Goal: Navigation & Orientation: Find specific page/section

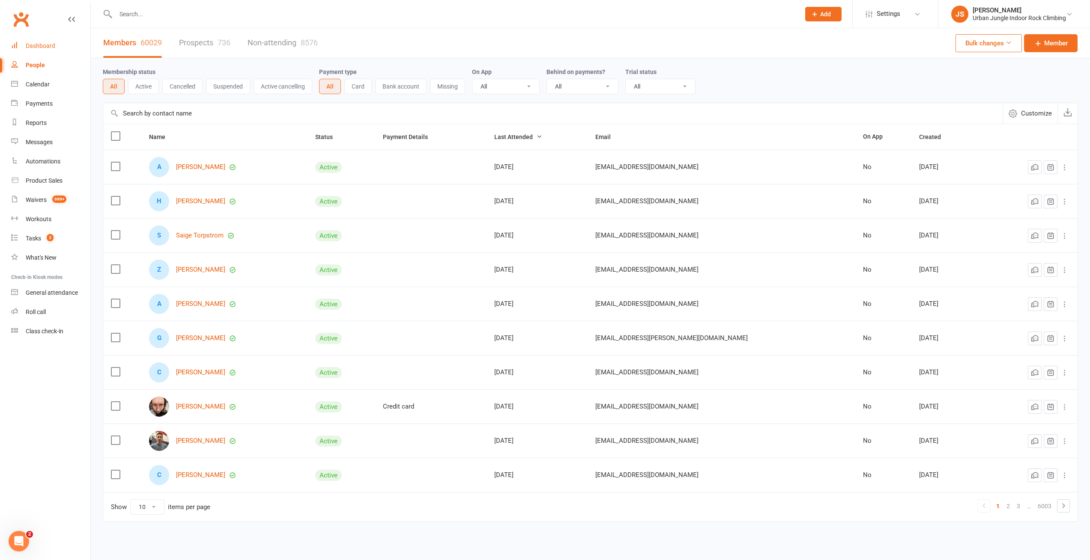
click at [43, 46] on div "Dashboard" at bounding box center [41, 45] width 30 height 7
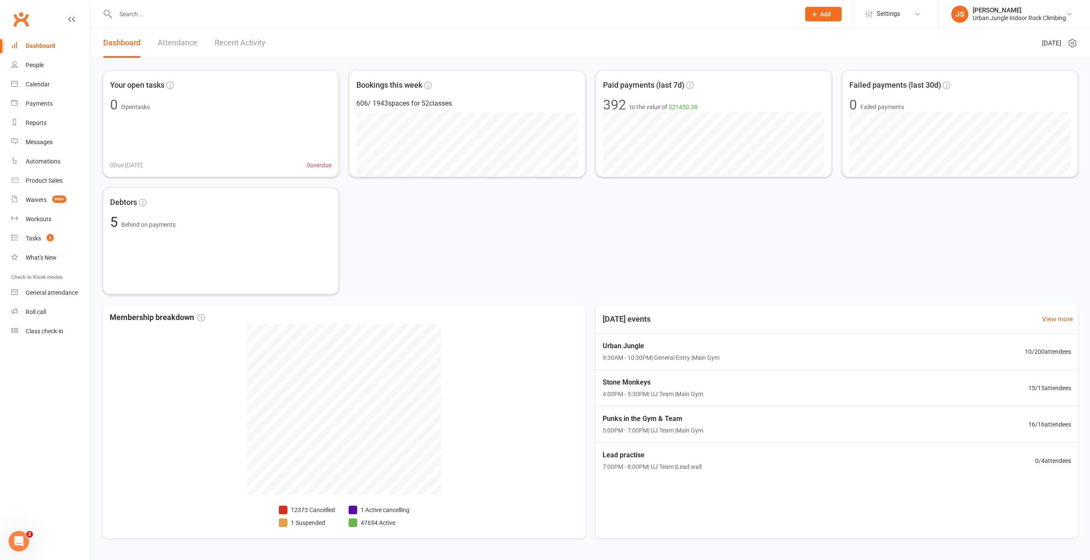
click at [246, 42] on link "Recent Activity" at bounding box center [239, 43] width 51 height 30
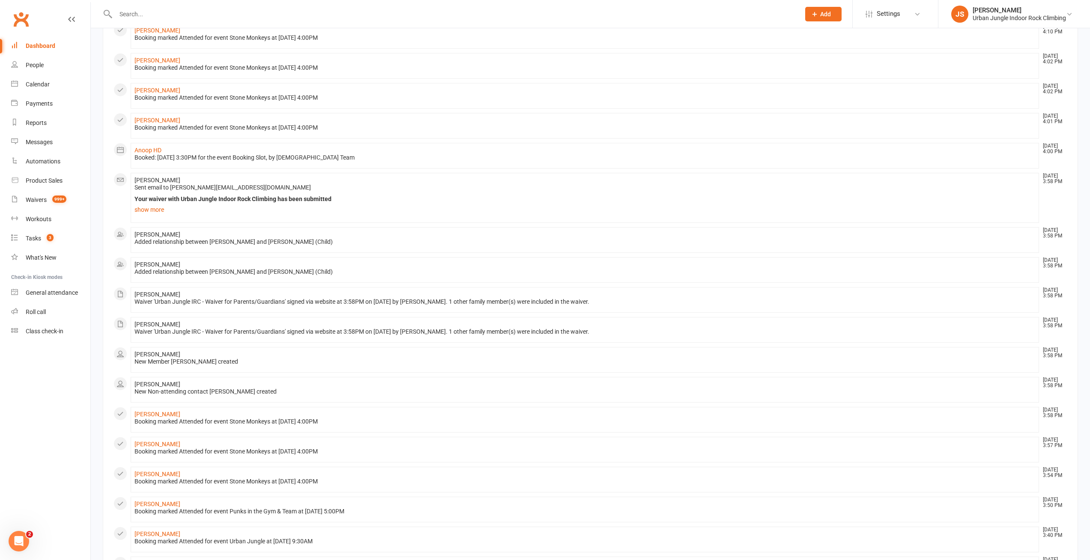
scroll to position [212, 0]
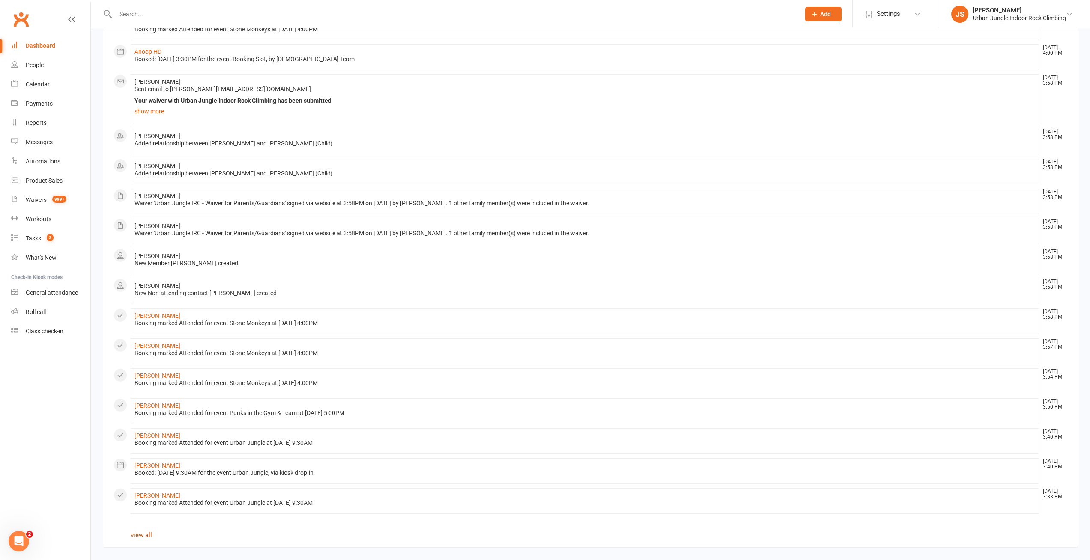
click at [141, 533] on link "view all" at bounding box center [141, 536] width 21 height 8
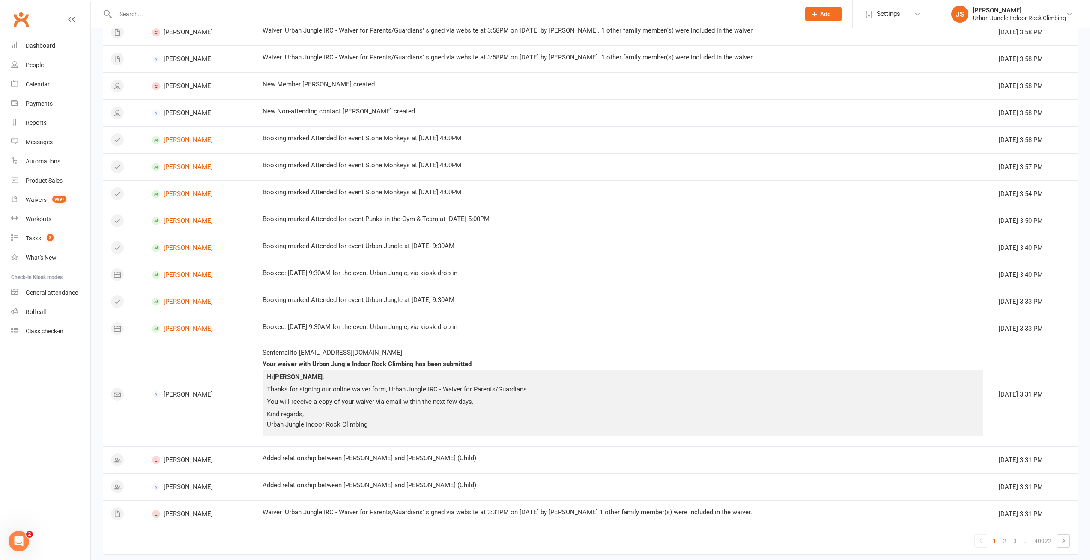
scroll to position [425, 0]
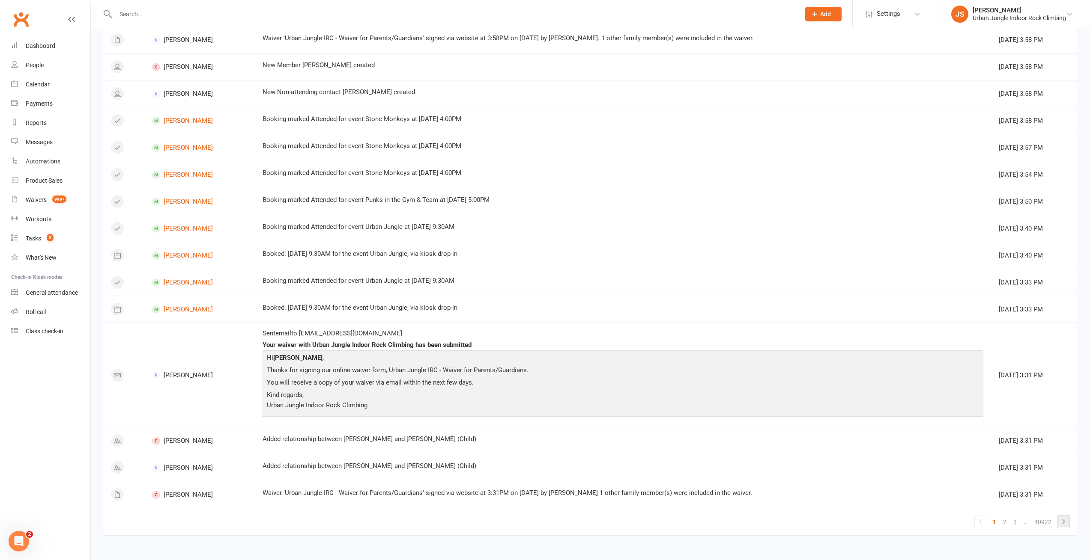
click at [1066, 521] on icon at bounding box center [1063, 522] width 10 height 10
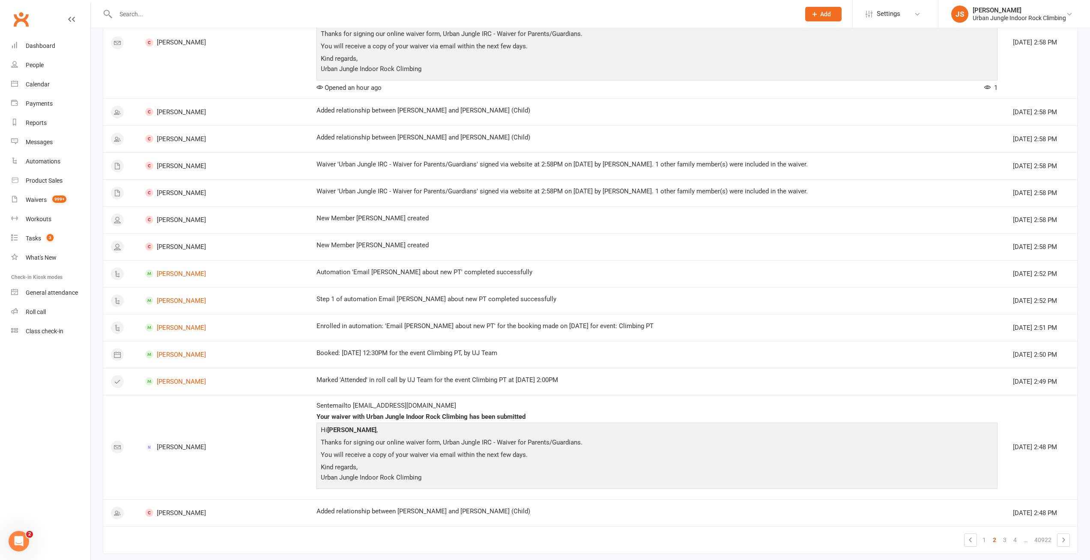
scroll to position [510, 0]
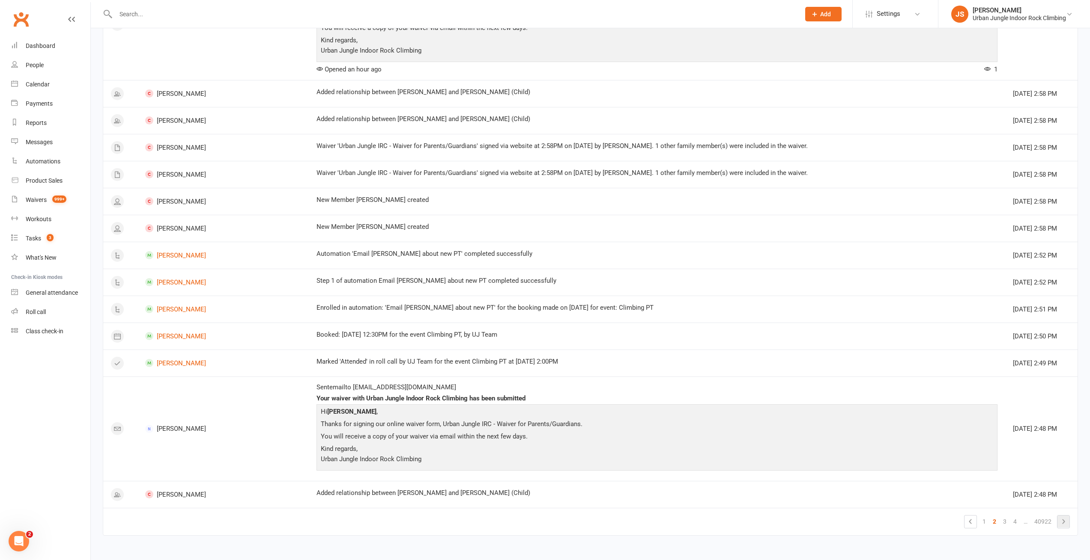
click at [1059, 521] on icon at bounding box center [1063, 522] width 10 height 10
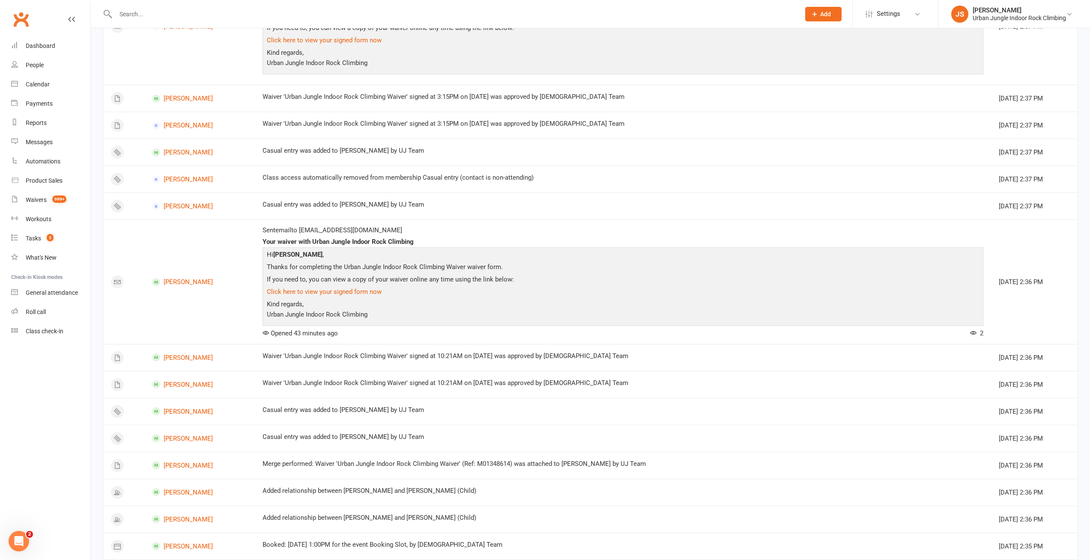
scroll to position [458, 0]
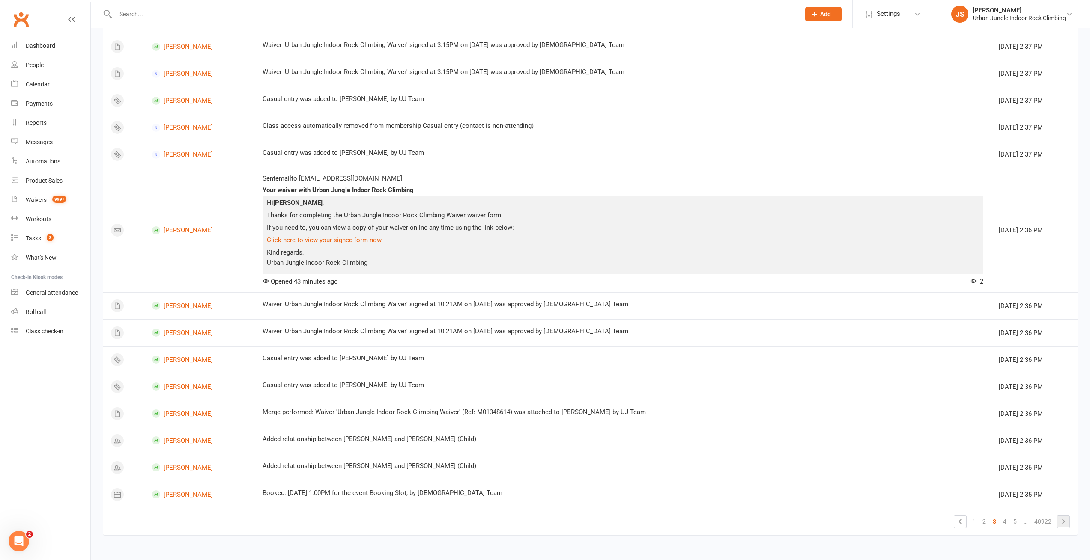
click at [1061, 522] on icon at bounding box center [1063, 522] width 10 height 10
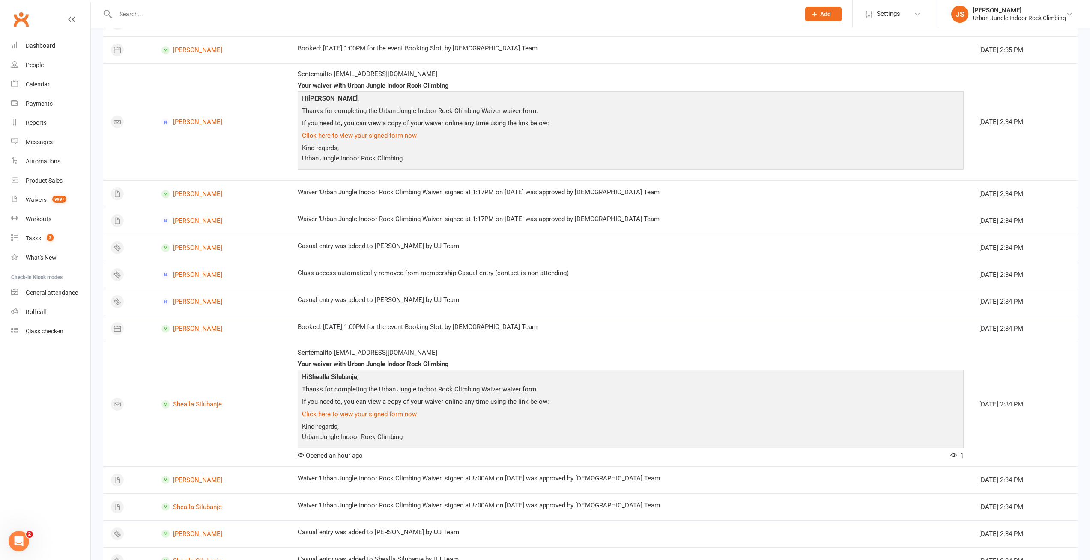
scroll to position [637, 0]
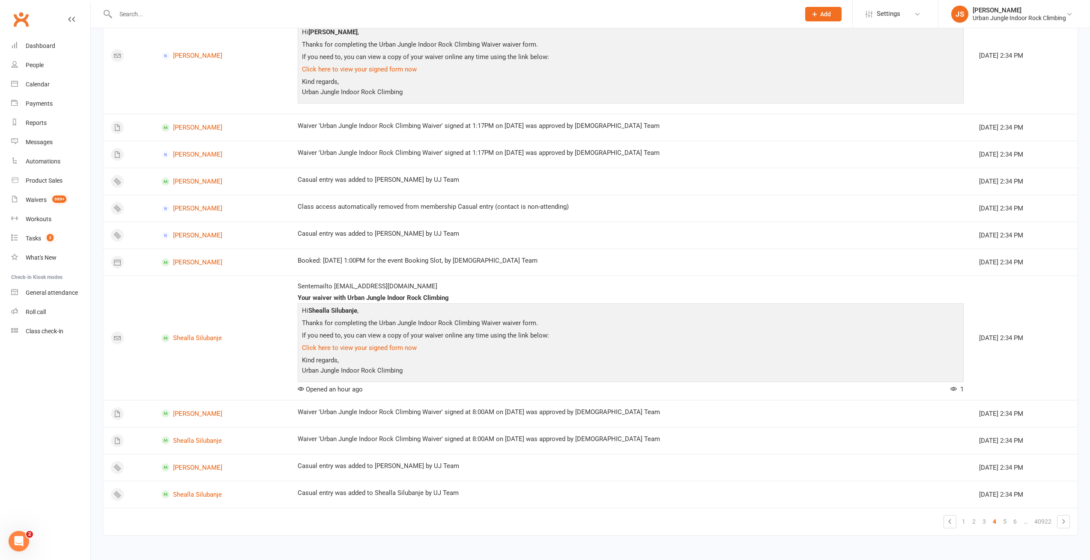
drag, startPoint x: 1065, startPoint y: 520, endPoint x: 1052, endPoint y: 520, distance: 12.8
click at [1065, 520] on icon at bounding box center [1063, 522] width 10 height 10
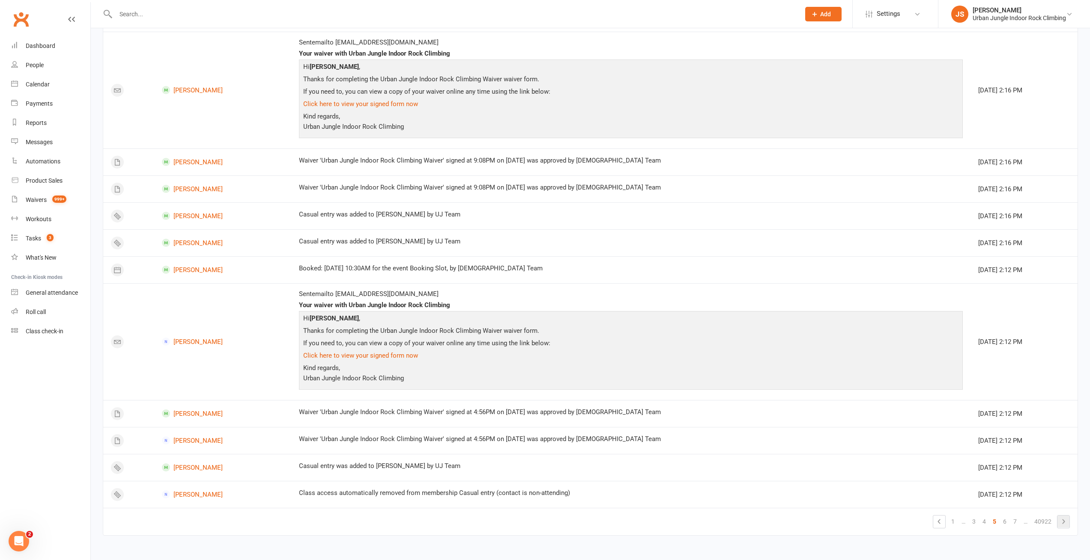
click at [1063, 521] on icon at bounding box center [1063, 521] width 3 height 5
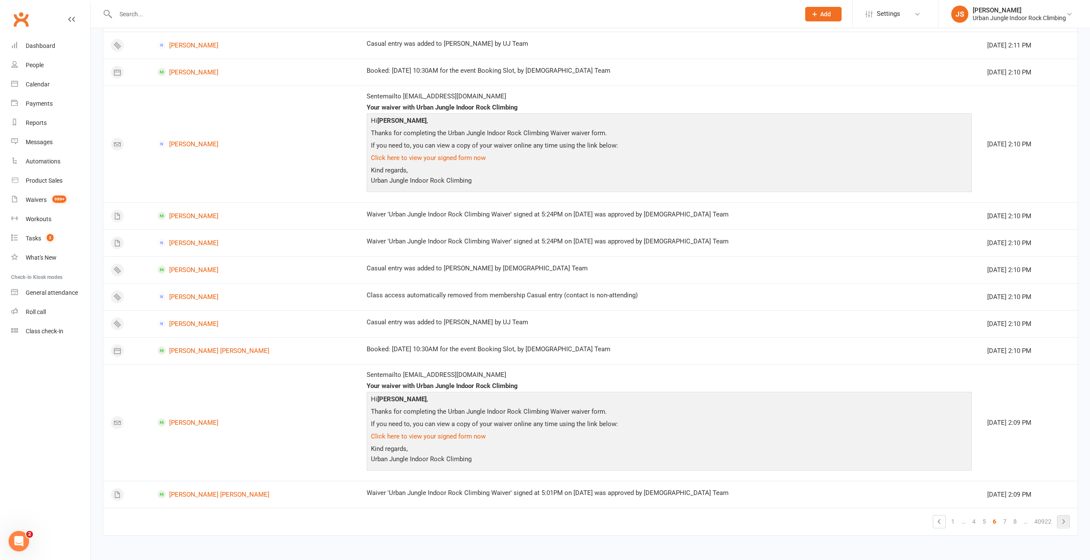
click at [1066, 522] on icon at bounding box center [1063, 522] width 10 height 10
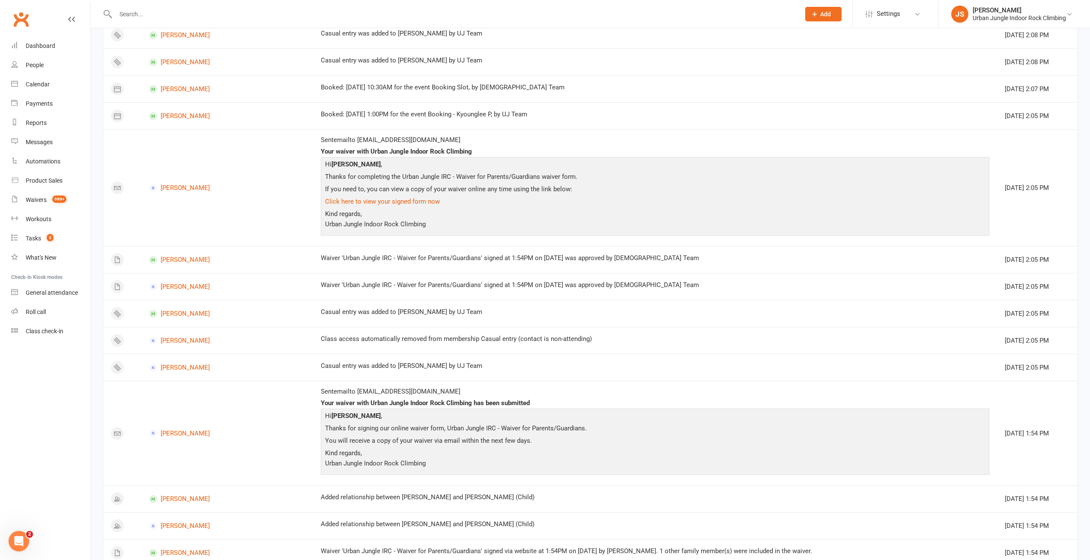
scroll to position [527, 0]
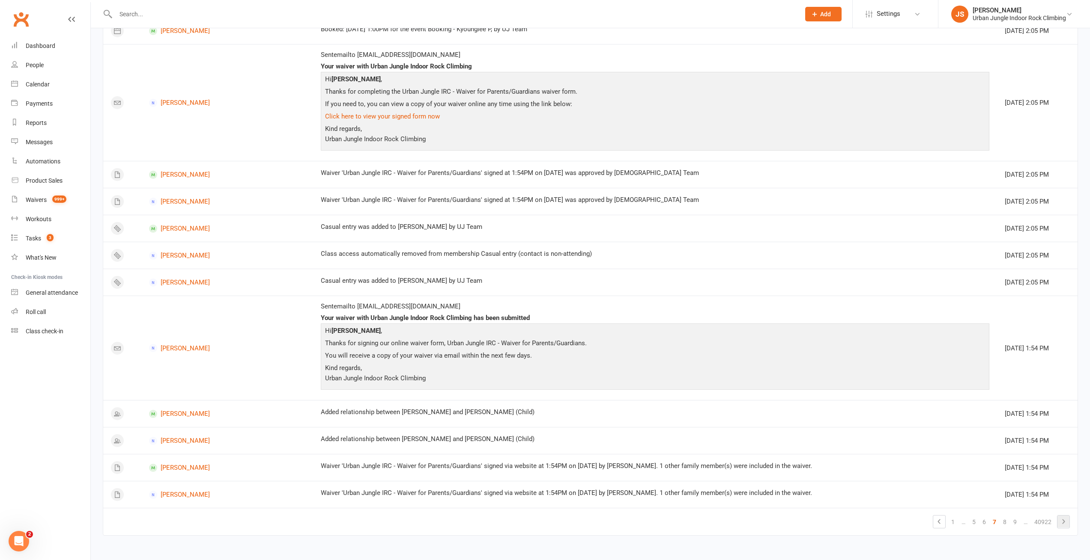
click at [1063, 522] on icon at bounding box center [1063, 522] width 10 height 10
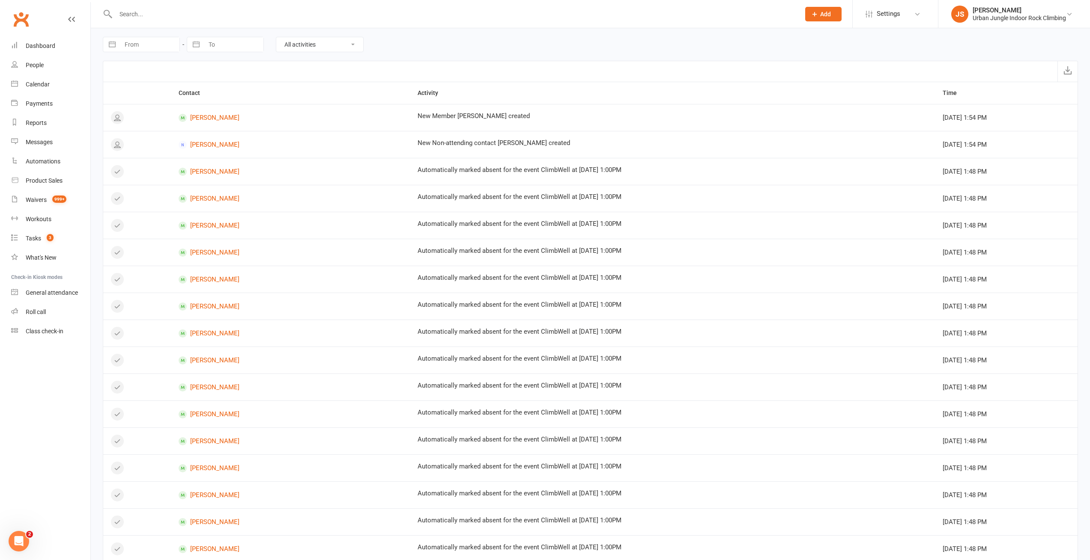
scroll to position [270, 0]
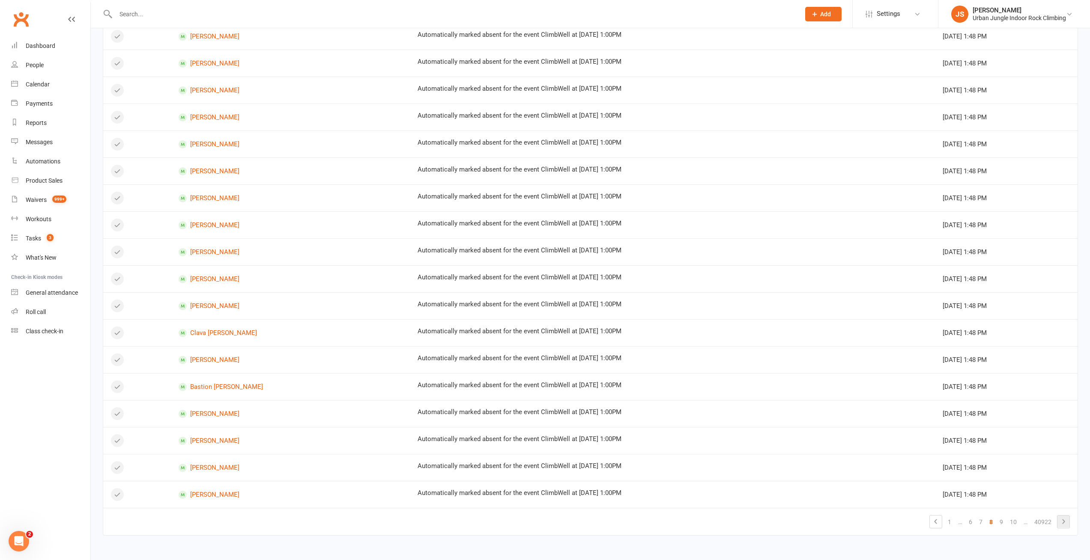
click at [1064, 520] on icon at bounding box center [1063, 522] width 10 height 10
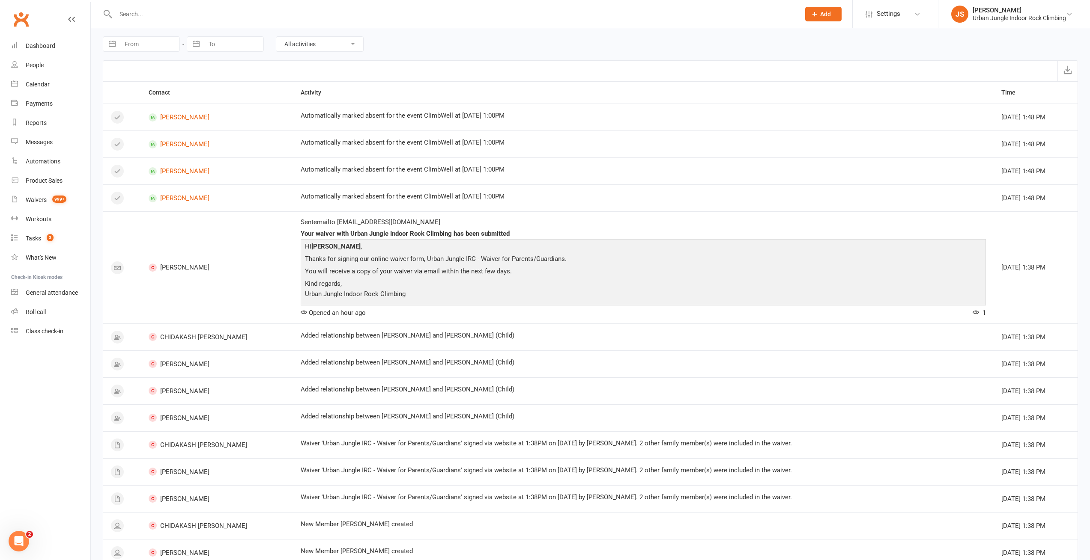
scroll to position [0, 0]
select select "ConversationLogEntry"
click at [276, 37] on select "All activities Bookings / Attendances Communications Notes Failed SMSes Grading…" at bounding box center [319, 44] width 87 height 15
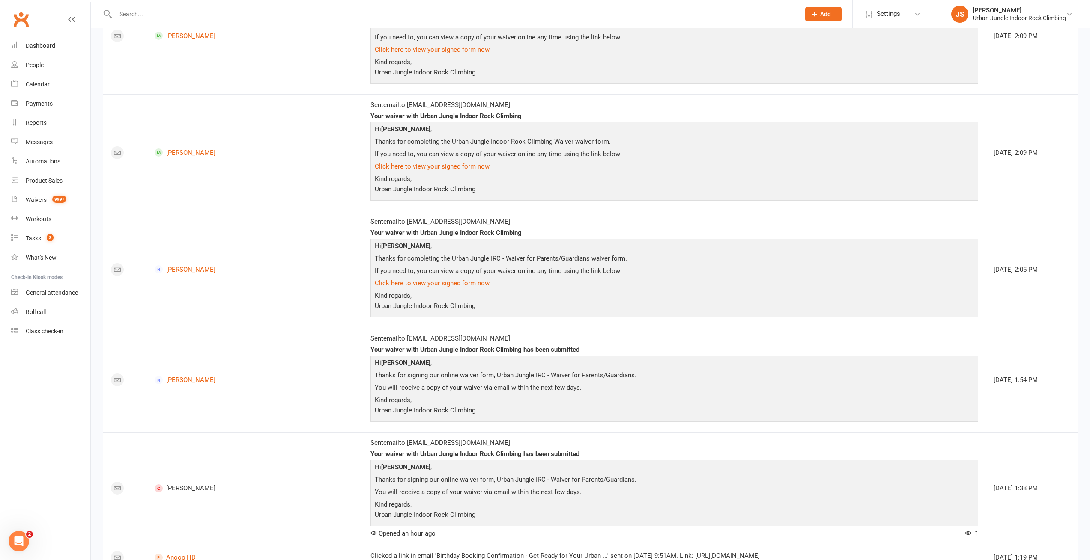
scroll to position [2296, 0]
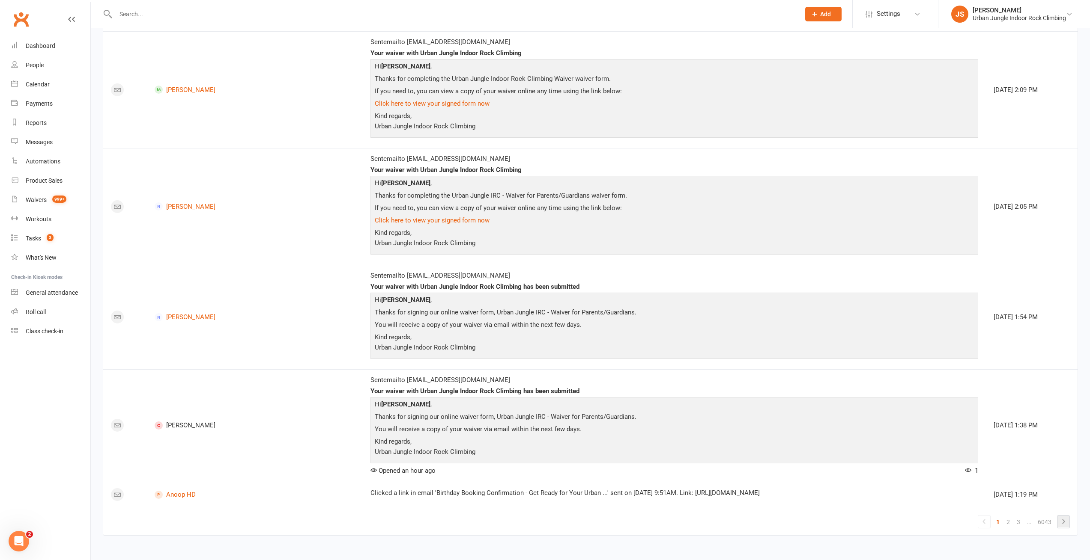
click at [1067, 521] on icon at bounding box center [1063, 522] width 10 height 10
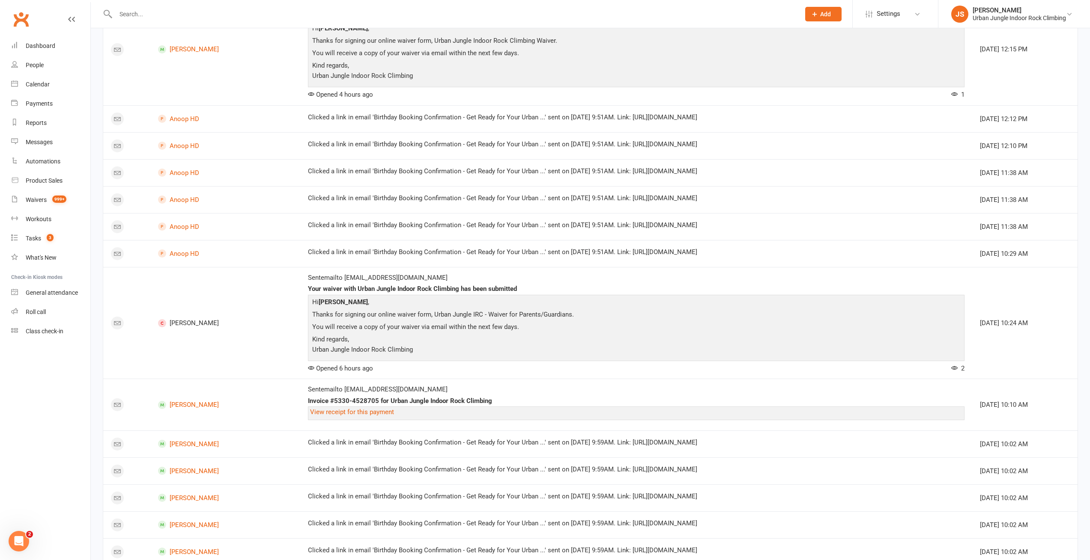
scroll to position [725, 0]
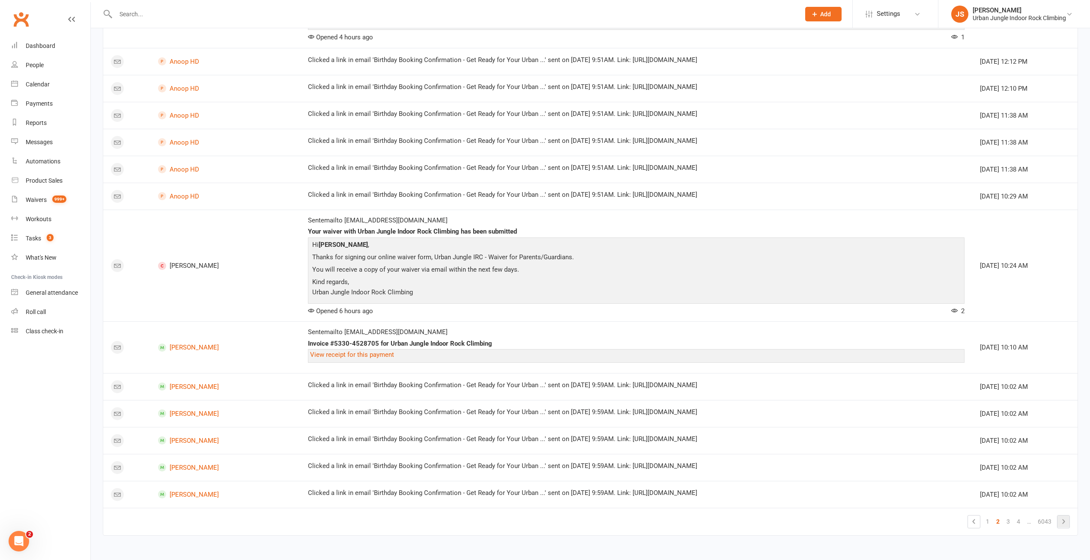
click at [1061, 524] on icon at bounding box center [1063, 522] width 10 height 10
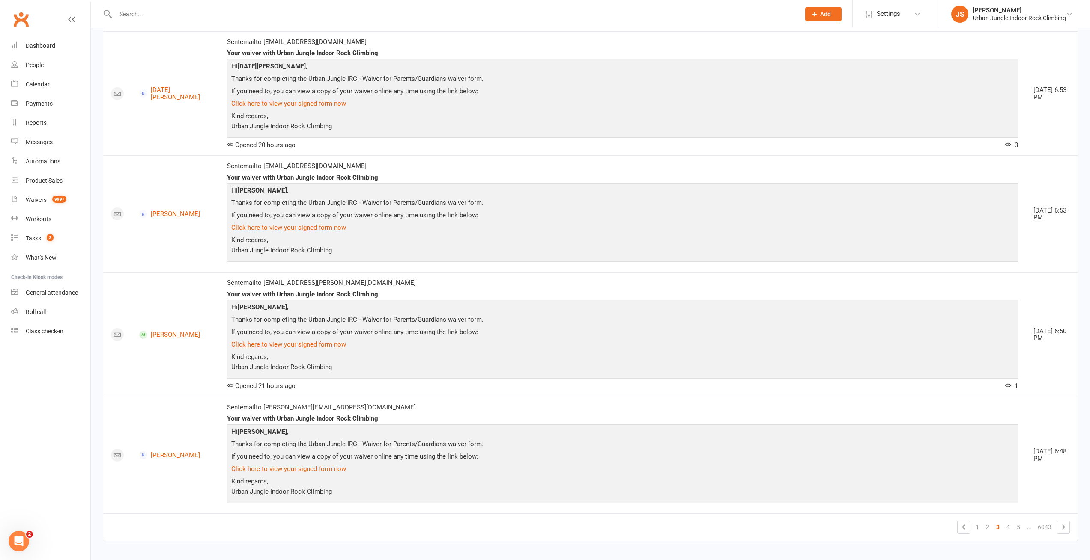
scroll to position [2493, 0]
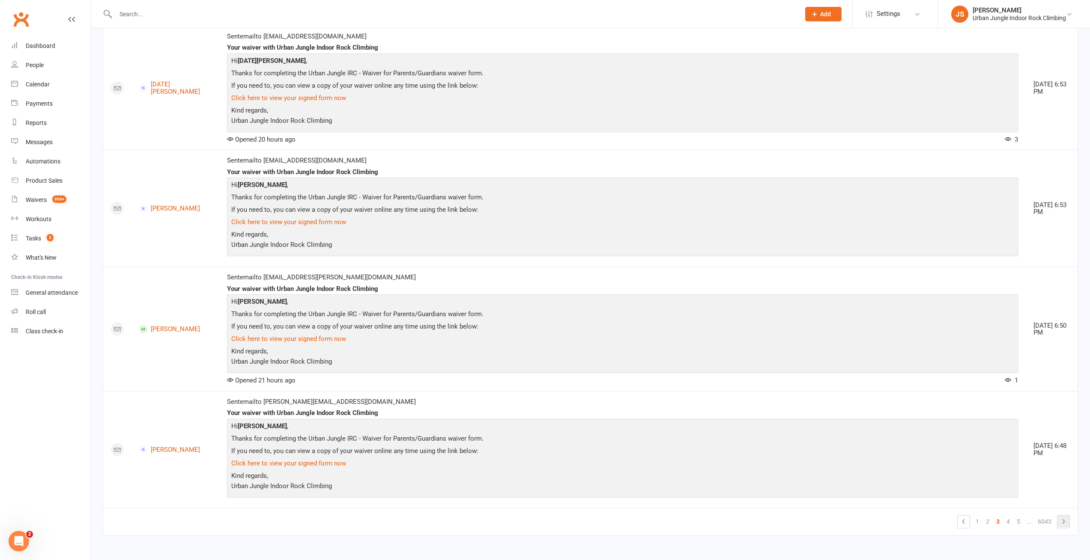
click at [1061, 523] on icon at bounding box center [1063, 522] width 10 height 10
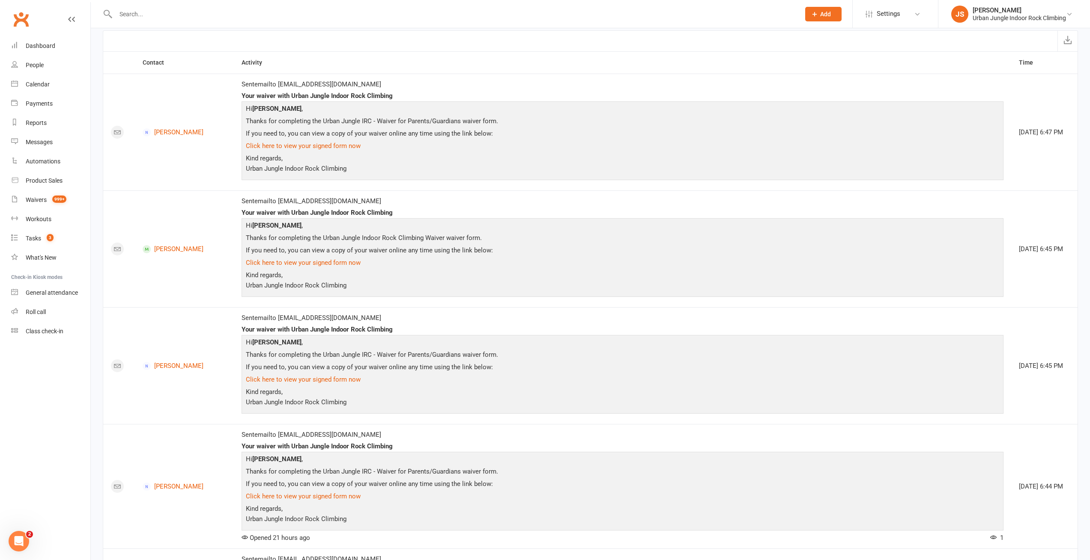
scroll to position [0, 0]
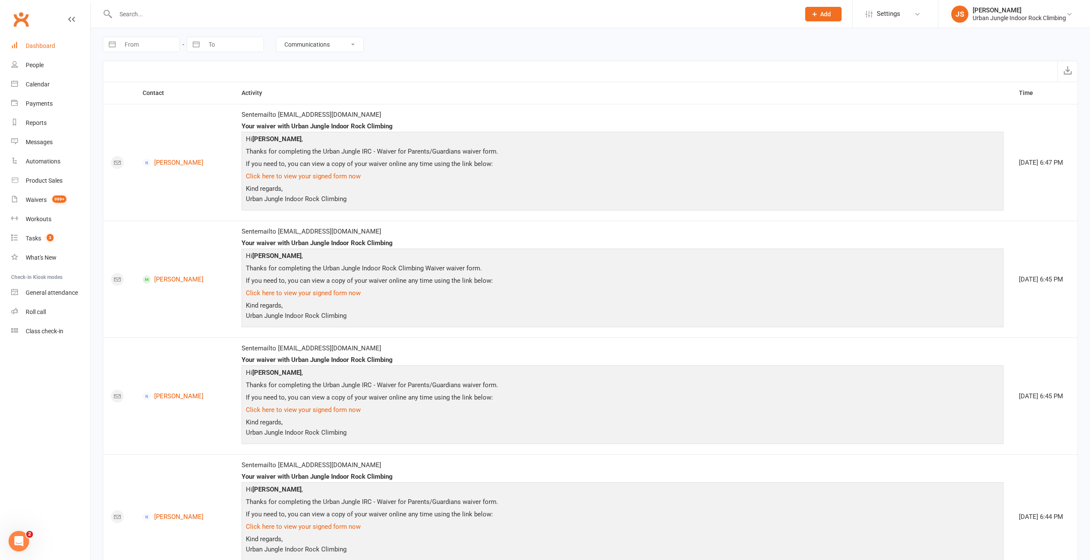
click at [37, 47] on div "Dashboard" at bounding box center [41, 45] width 30 height 7
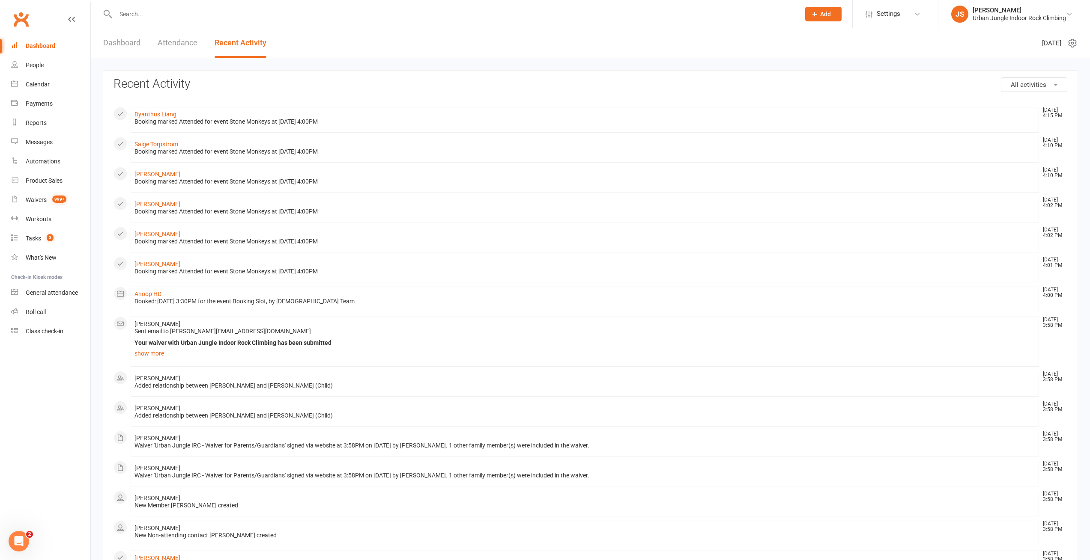
click at [375, 61] on div "All activities Recent Activity Dyanthus Liang [DATE] 4:15 PM Booking marked Att…" at bounding box center [590, 409] width 999 height 702
